Goal: Information Seeking & Learning: Learn about a topic

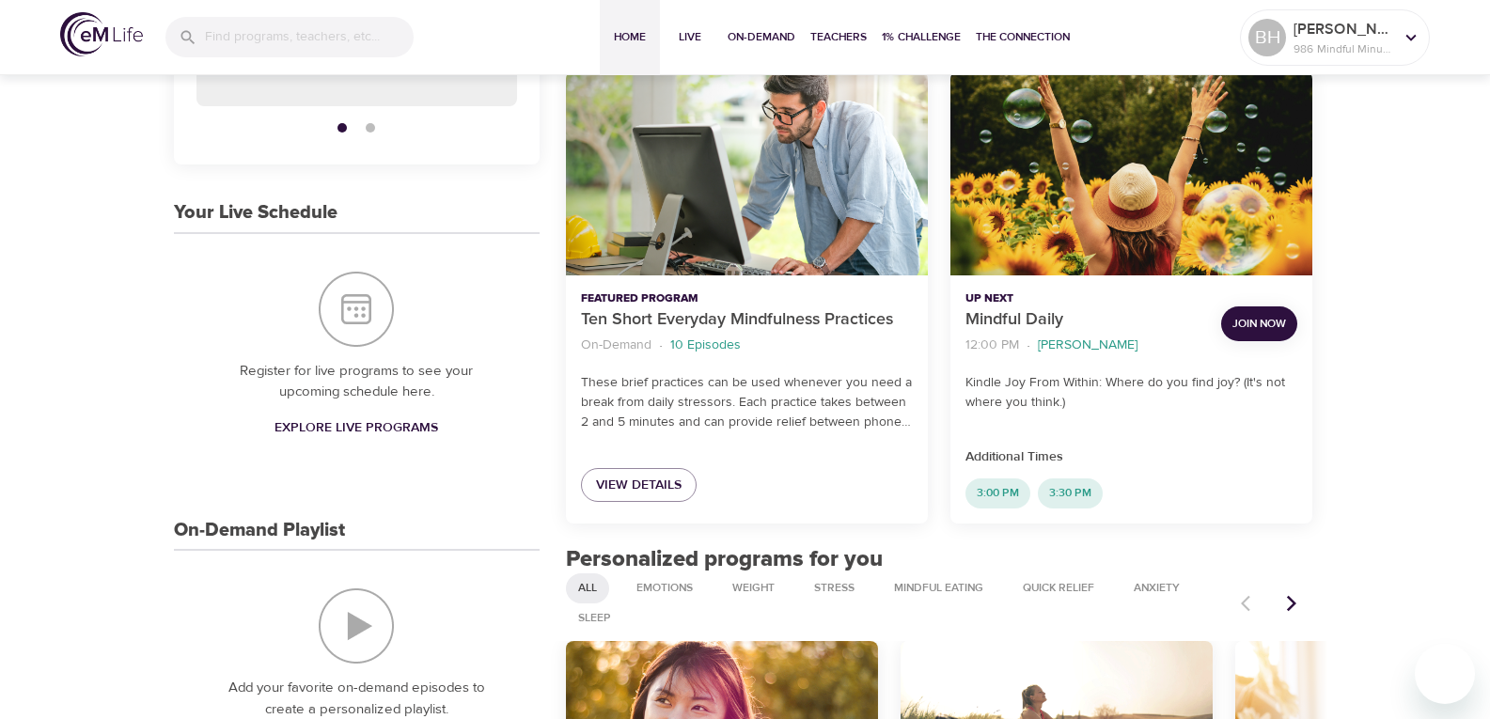
scroll to position [564, 0]
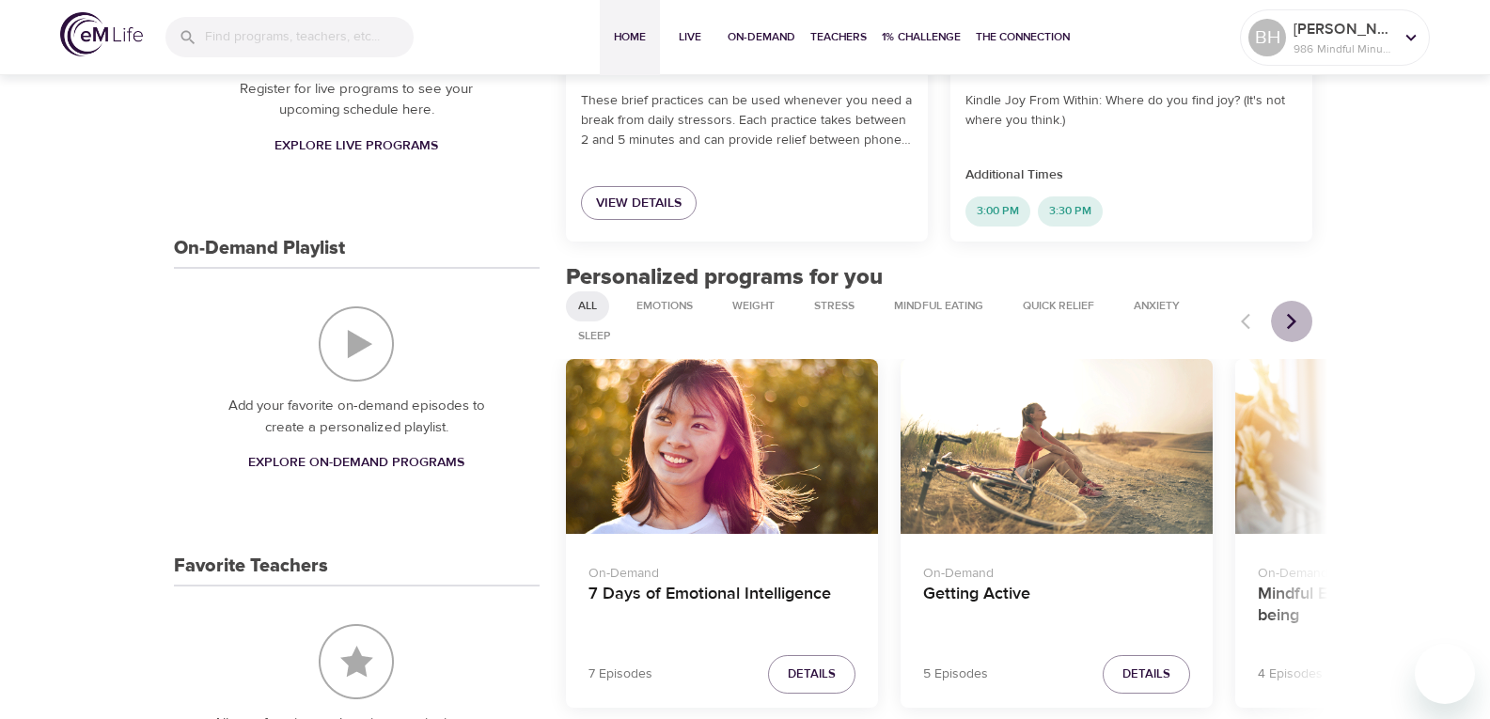
click at [1286, 328] on icon "Next items" at bounding box center [1291, 321] width 19 height 19
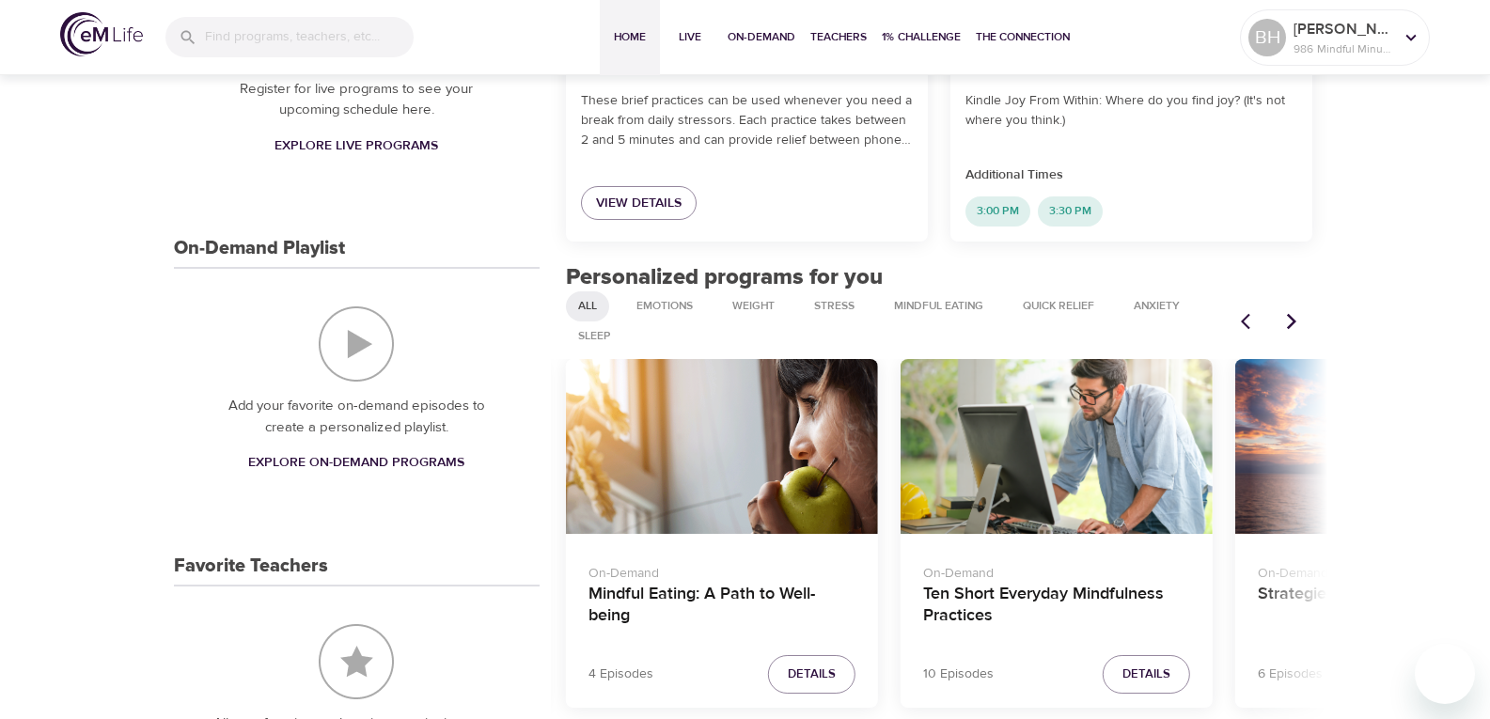
click at [1286, 328] on icon "Next items" at bounding box center [1291, 321] width 19 height 19
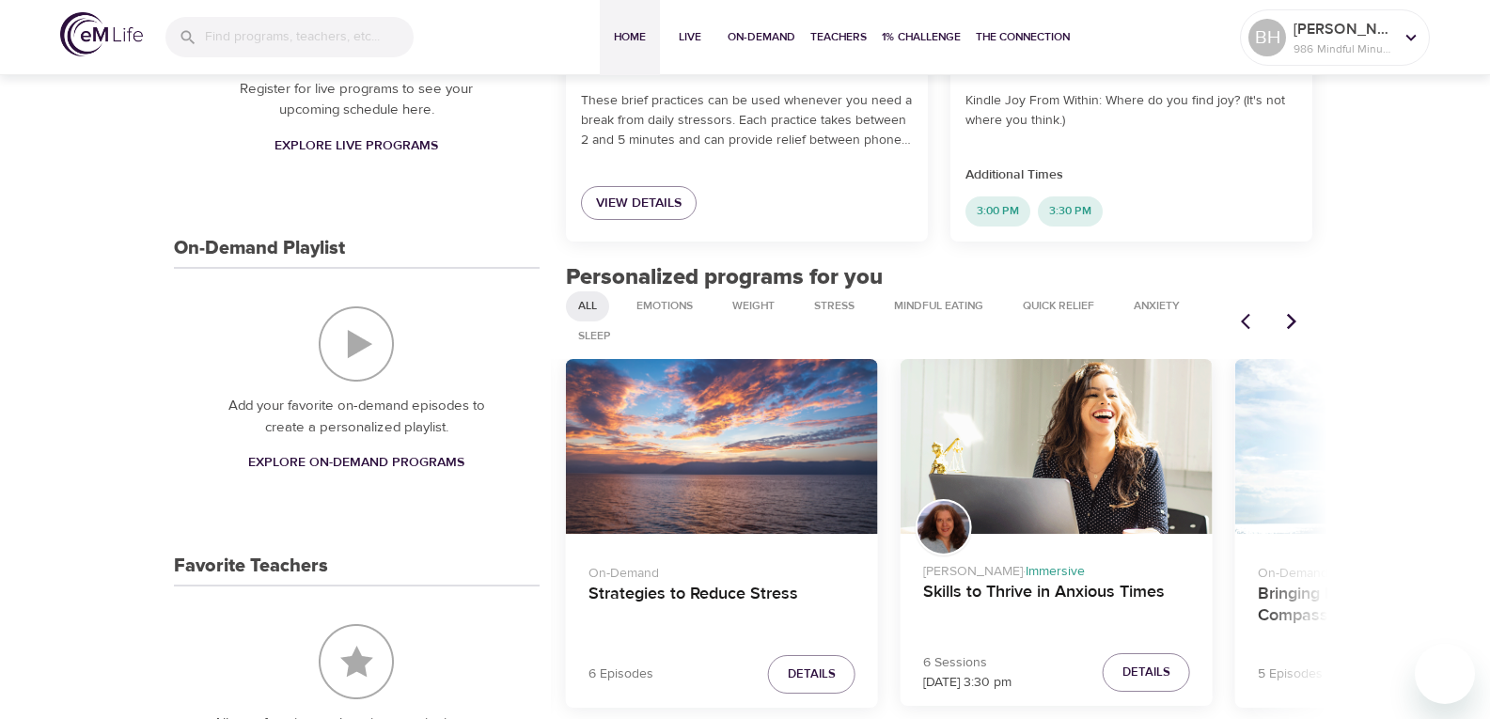
click at [1012, 462] on div "Skills to Thrive in Anxious Times" at bounding box center [1057, 447] width 312 height 176
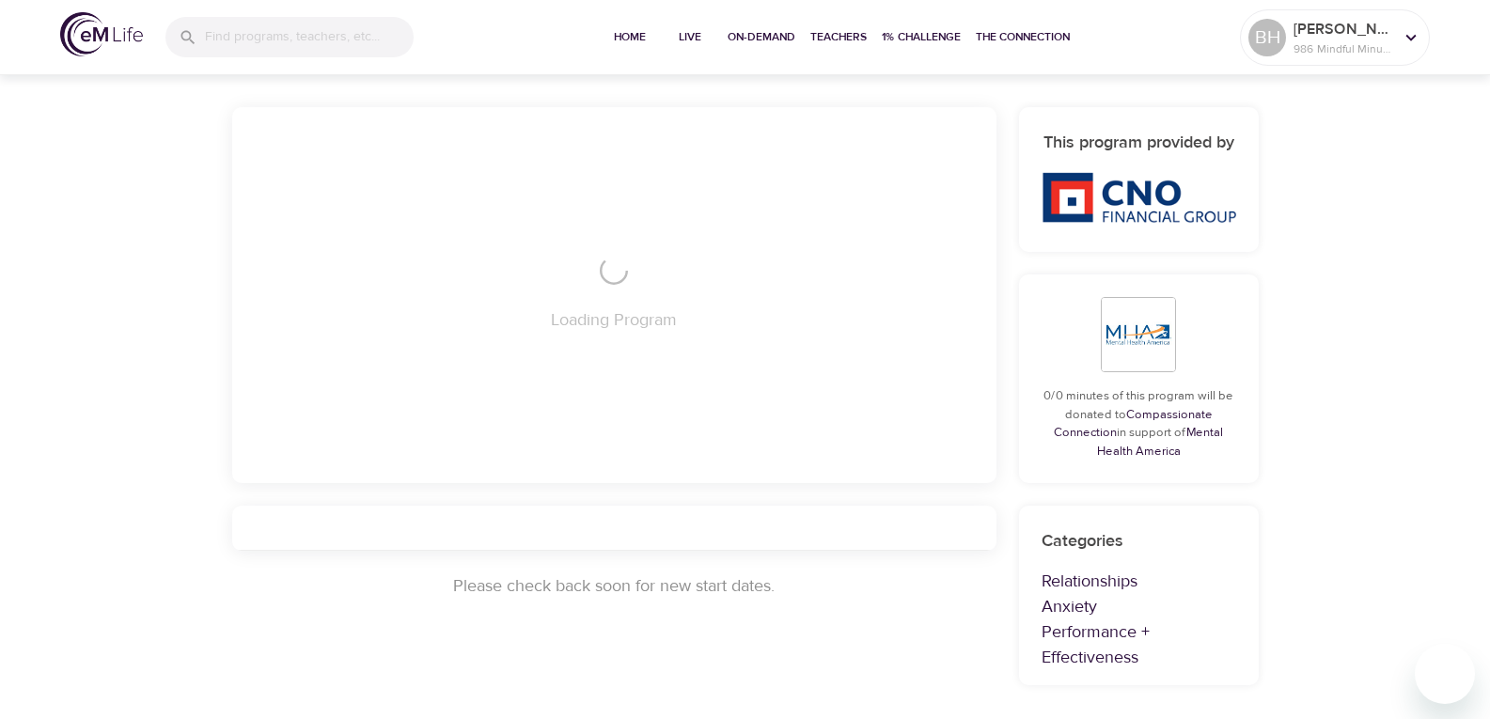
scroll to position [564, 0]
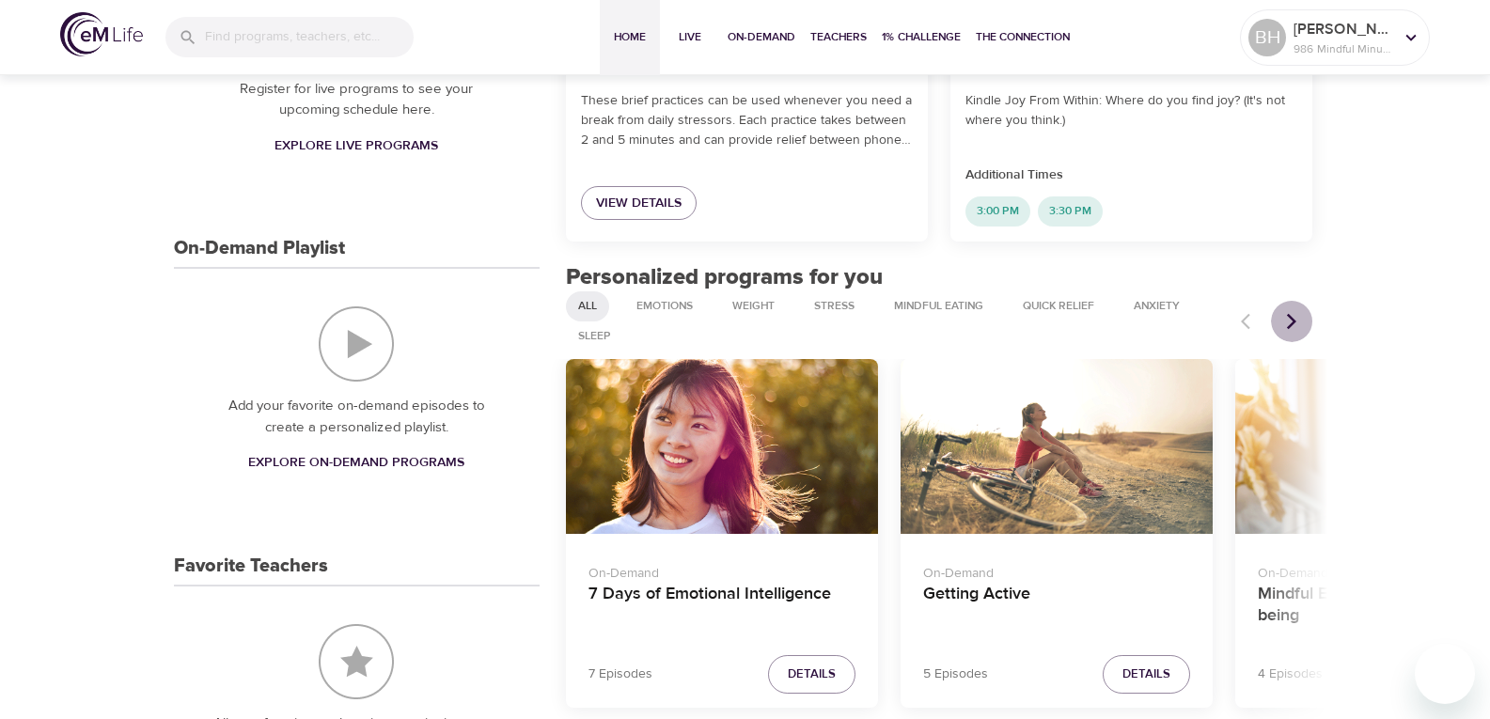
click at [1288, 315] on icon "Next items" at bounding box center [1291, 321] width 9 height 16
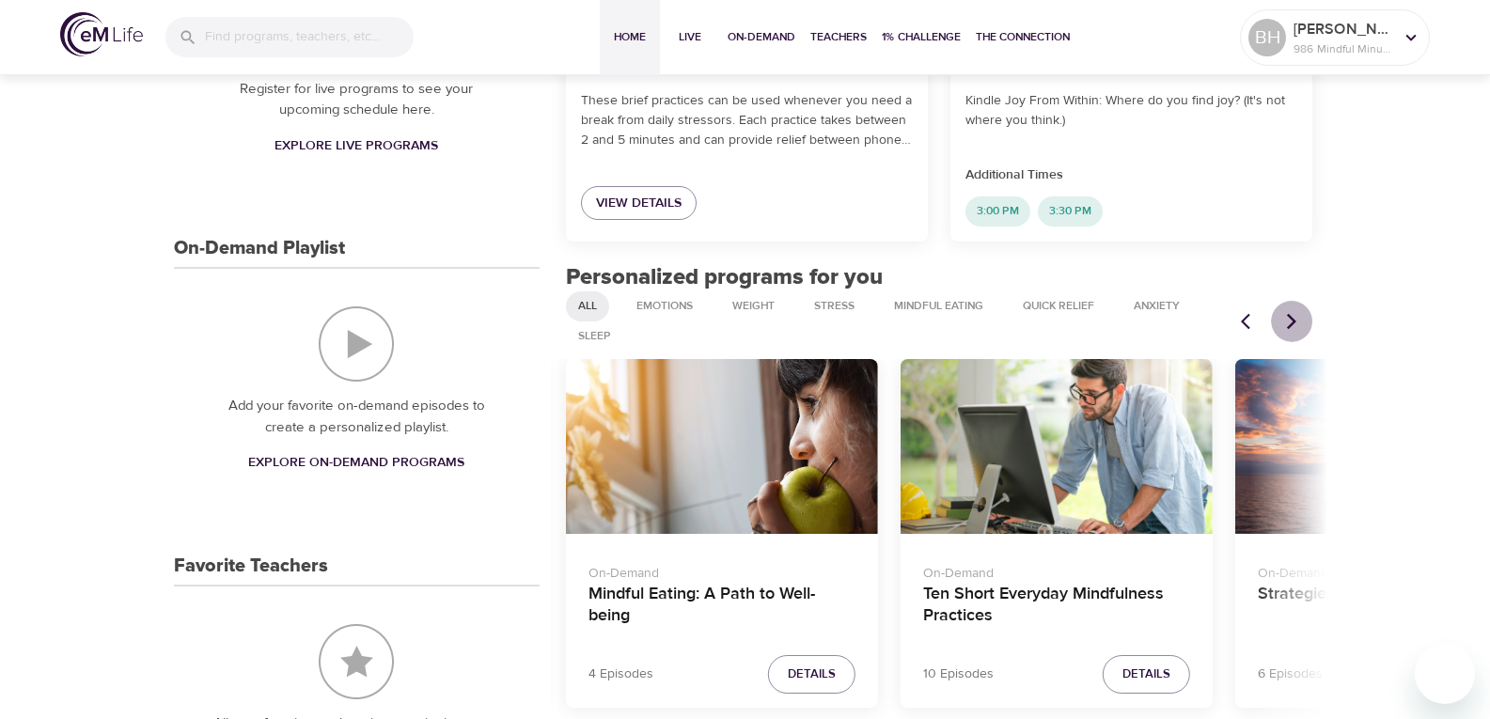
click at [1288, 315] on icon "Next items" at bounding box center [1291, 321] width 9 height 16
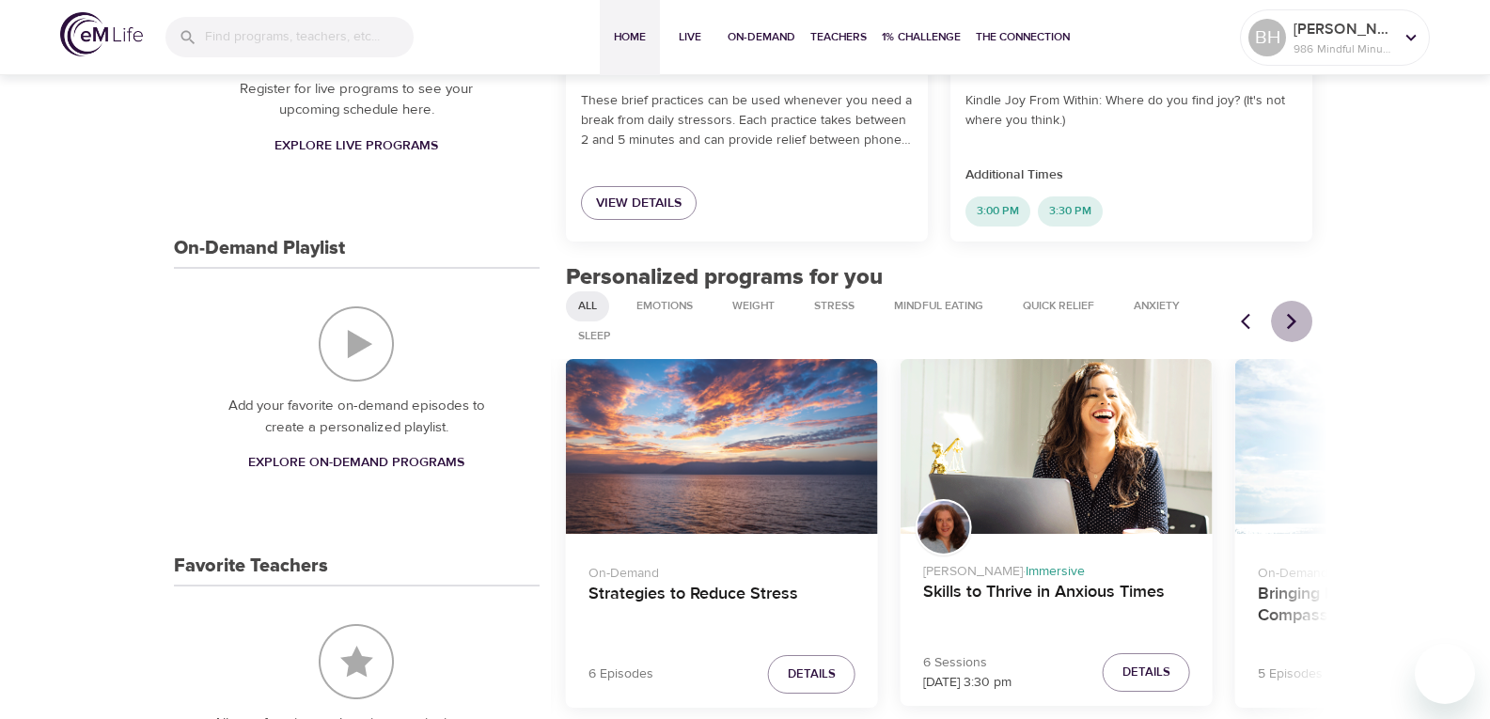
click at [1288, 315] on icon "Next items" at bounding box center [1291, 321] width 9 height 16
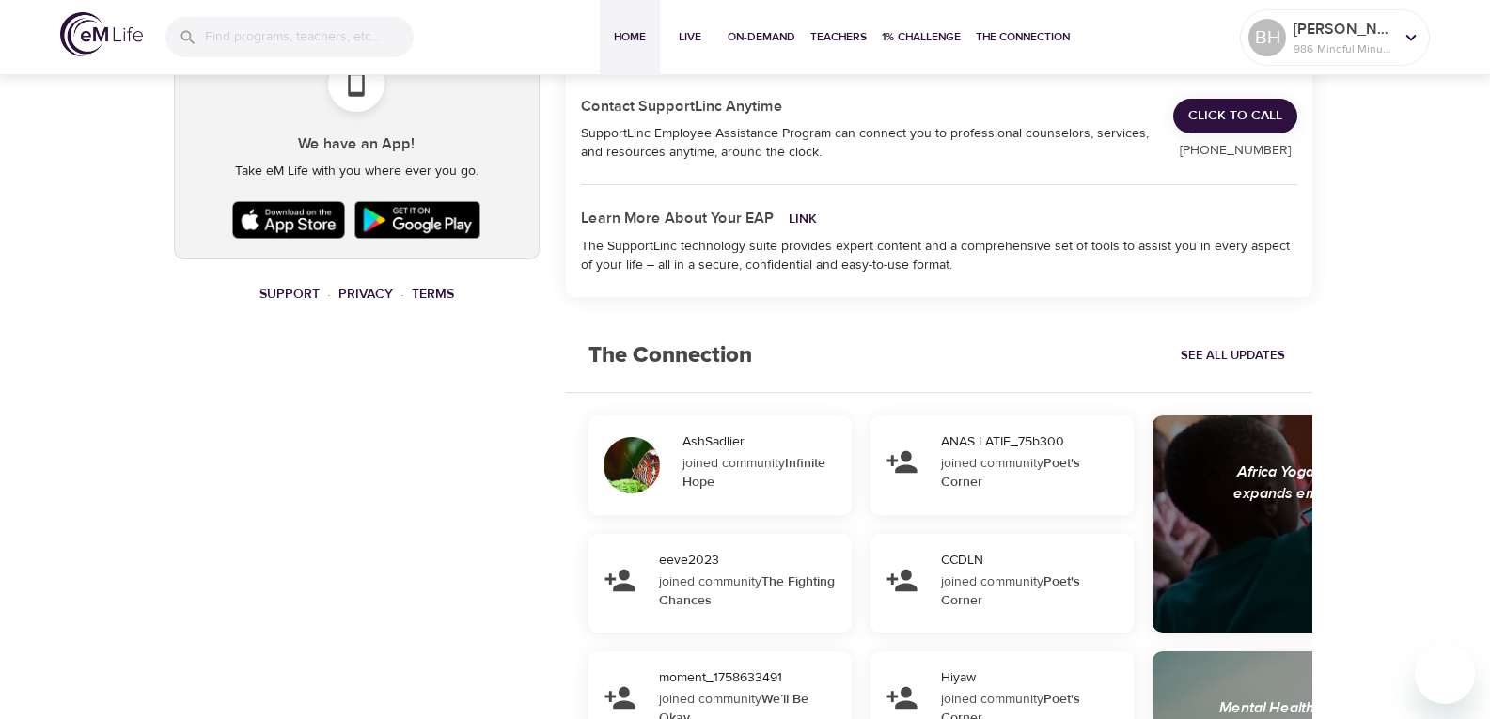
scroll to position [1410, 0]
